Goal: Information Seeking & Learning: Learn about a topic

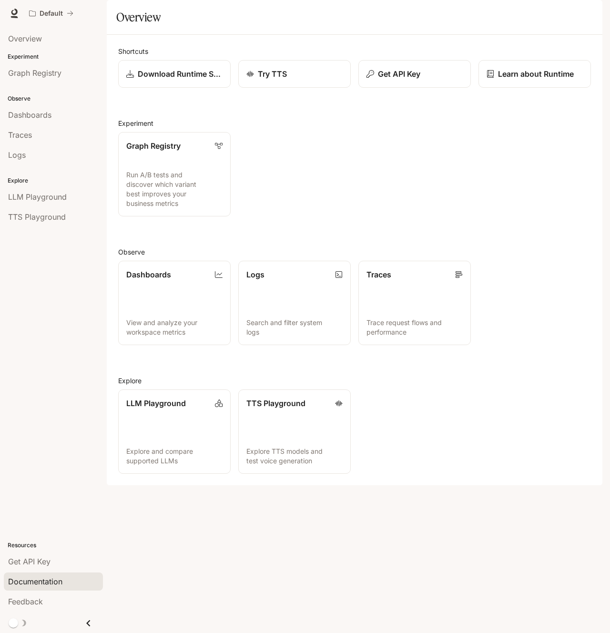
click at [40, 590] on link "Documentation" at bounding box center [53, 582] width 99 height 18
click at [373, 198] on div "Graph Registry Run A/B tests and discover which variant best improves your busi…" at bounding box center [351, 170] width 481 height 92
